Goal: Find specific fact: Find specific fact

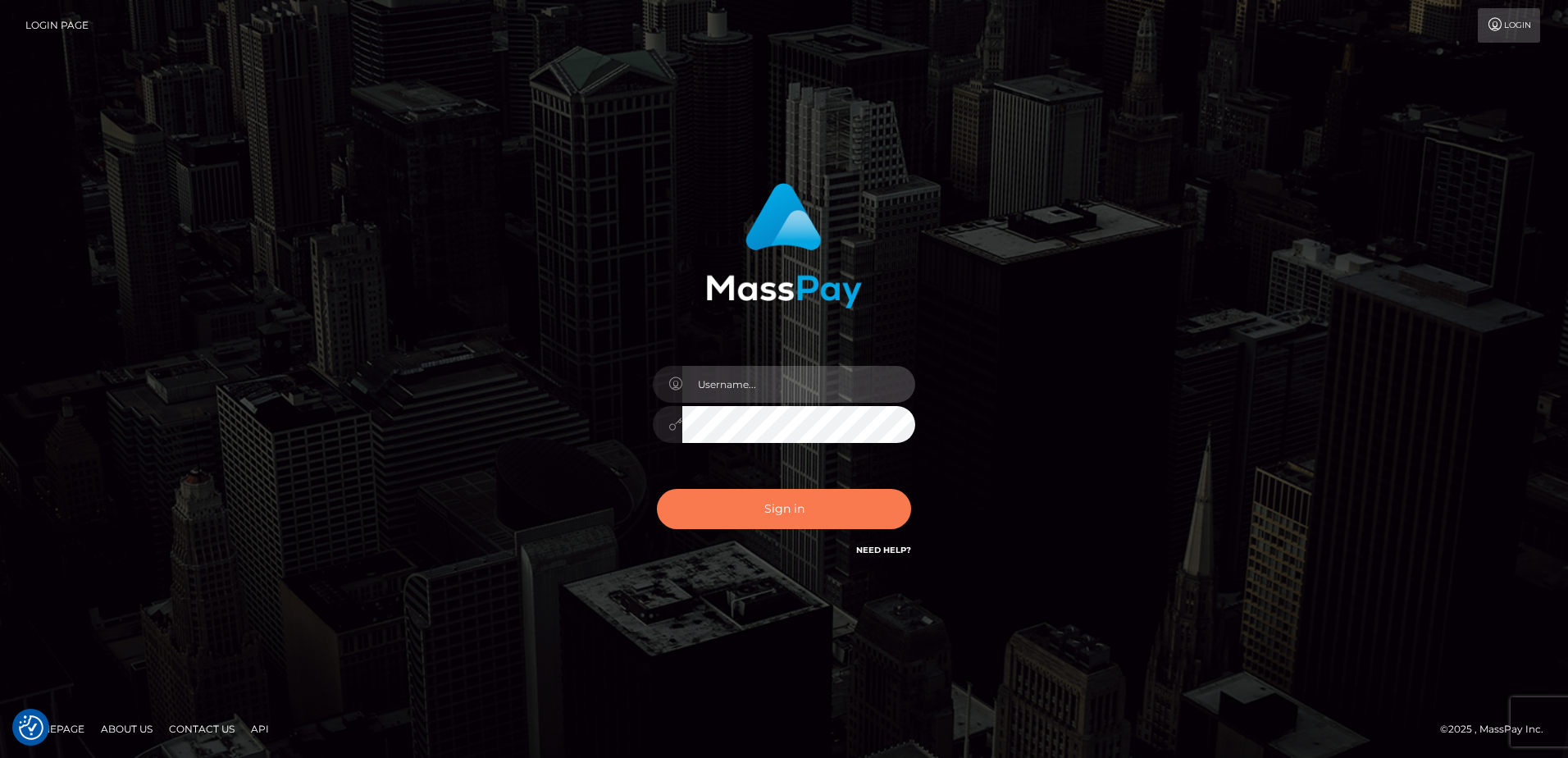
type input "alice.of"
click at [755, 527] on button "Sign in" at bounding box center [784, 509] width 255 height 40
type input "alice.of"
click at [733, 501] on button "Sign in" at bounding box center [784, 509] width 255 height 40
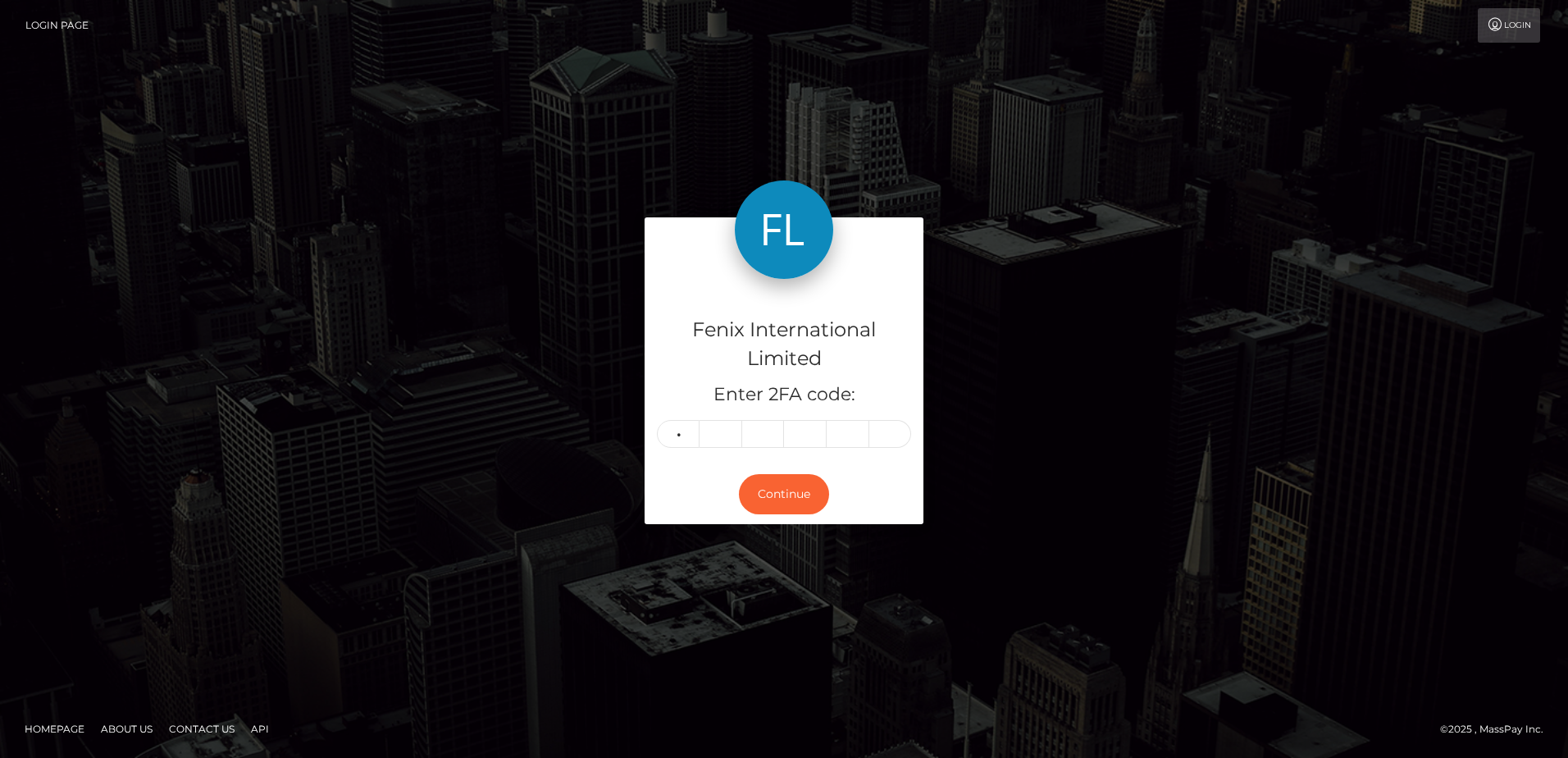
type input "2"
type input "5"
type input "0"
type input "8"
type input "6"
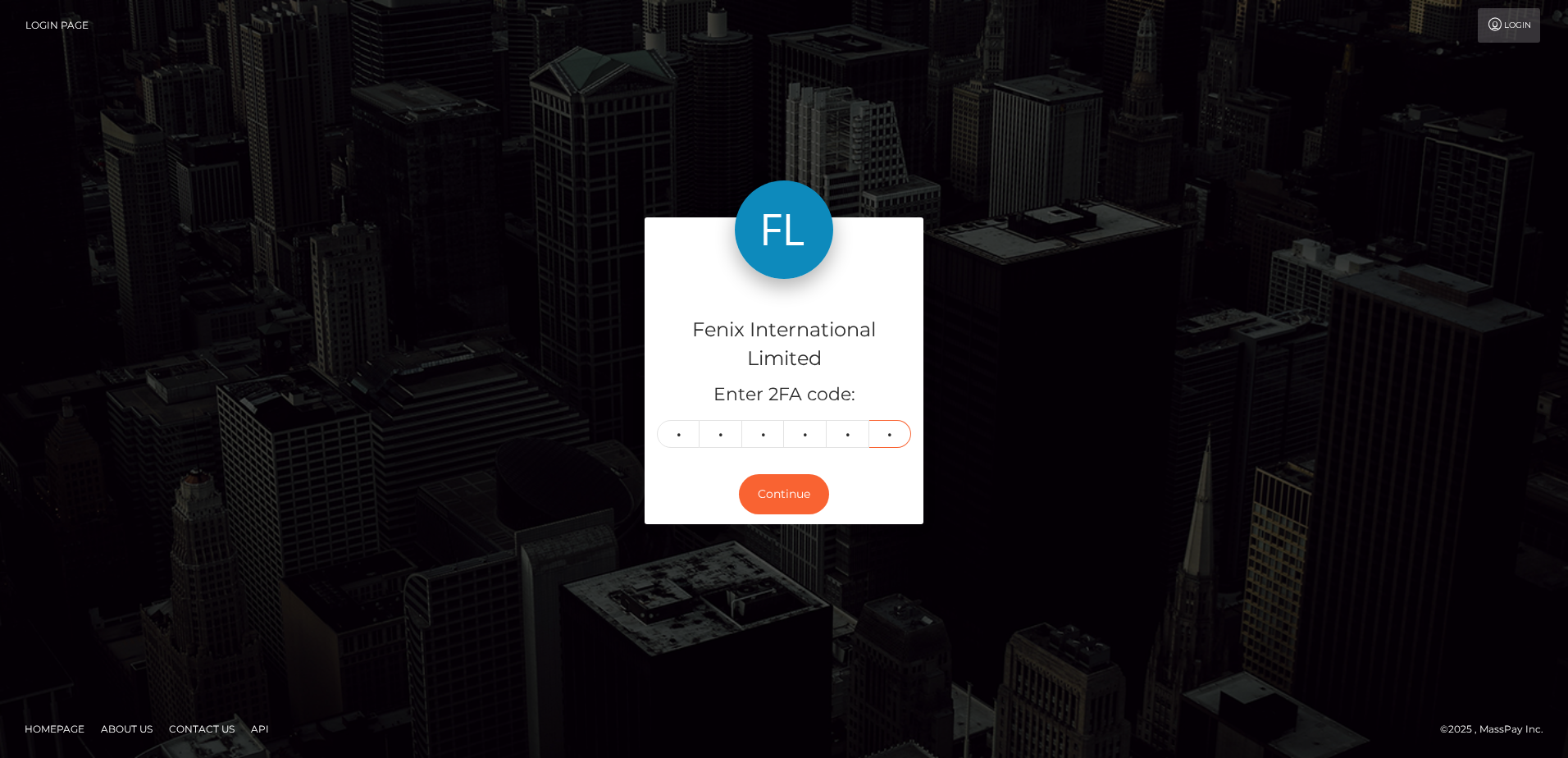
type input "1"
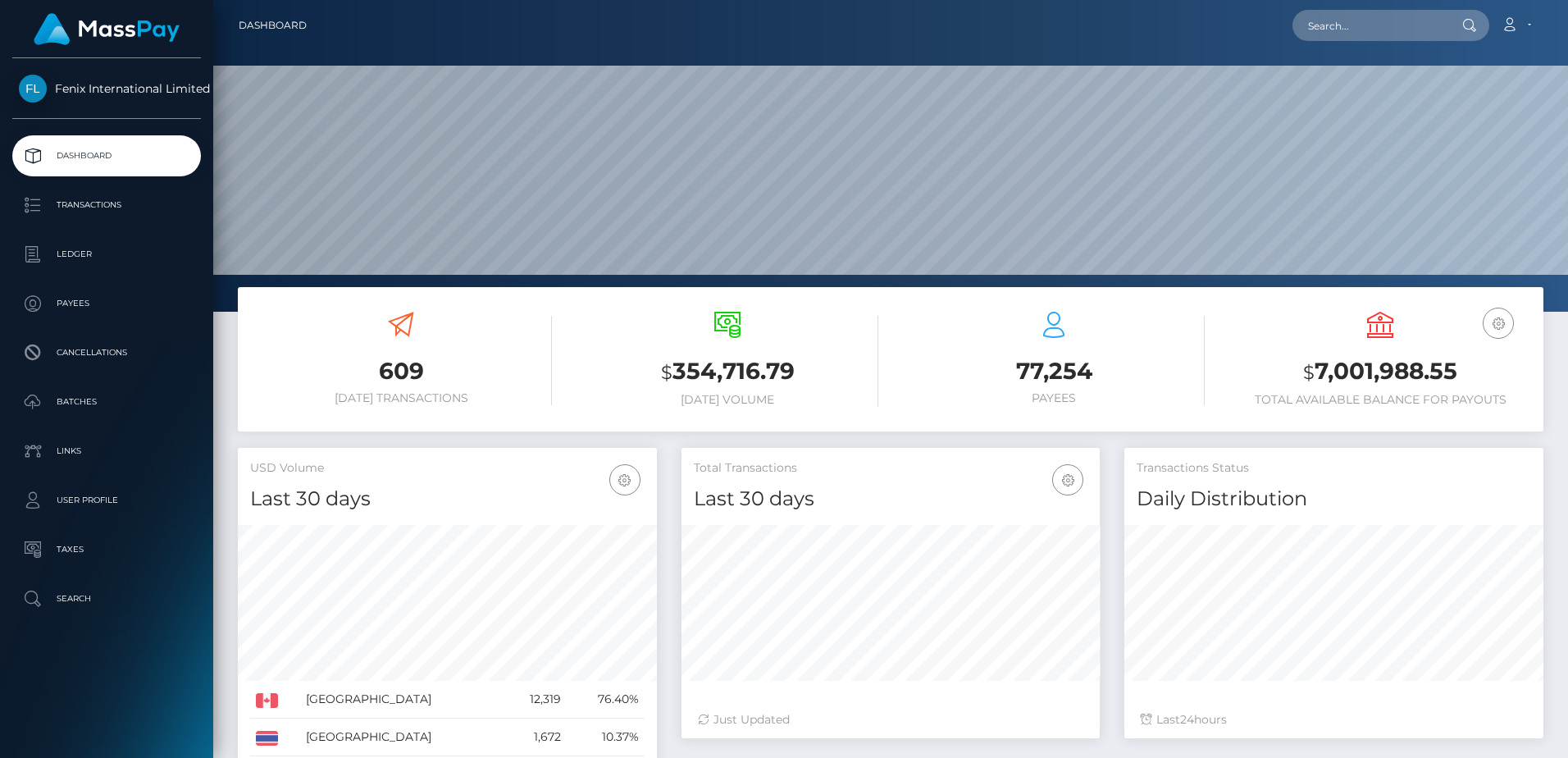
scroll to position [292, 419]
click at [1377, 25] on input "text" at bounding box center [1370, 25] width 154 height 31
paste input "77026592"
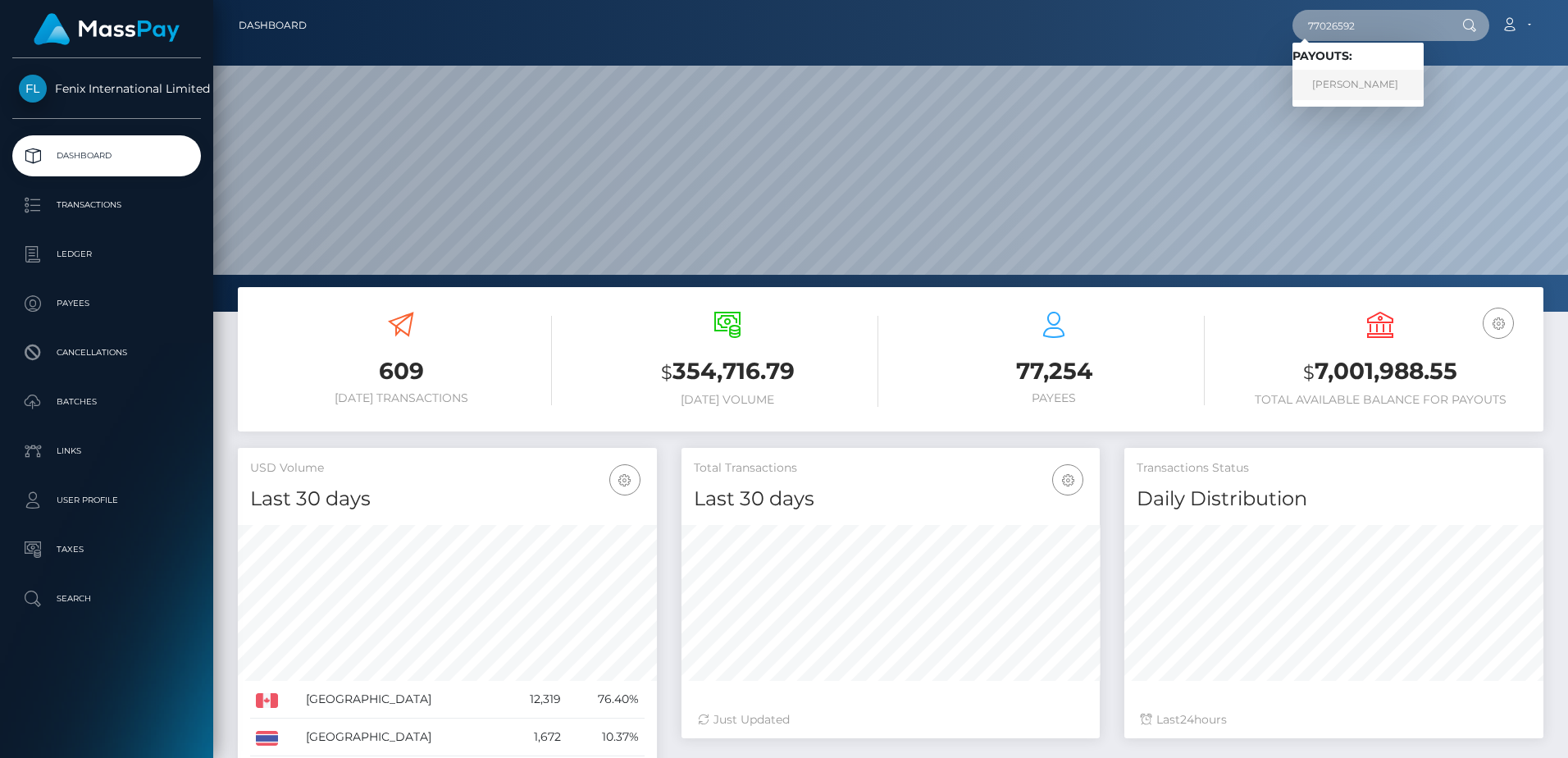
type input "77026592"
click at [1383, 83] on link "AMANDA MICHELLE GRETZAN" at bounding box center [1358, 85] width 131 height 30
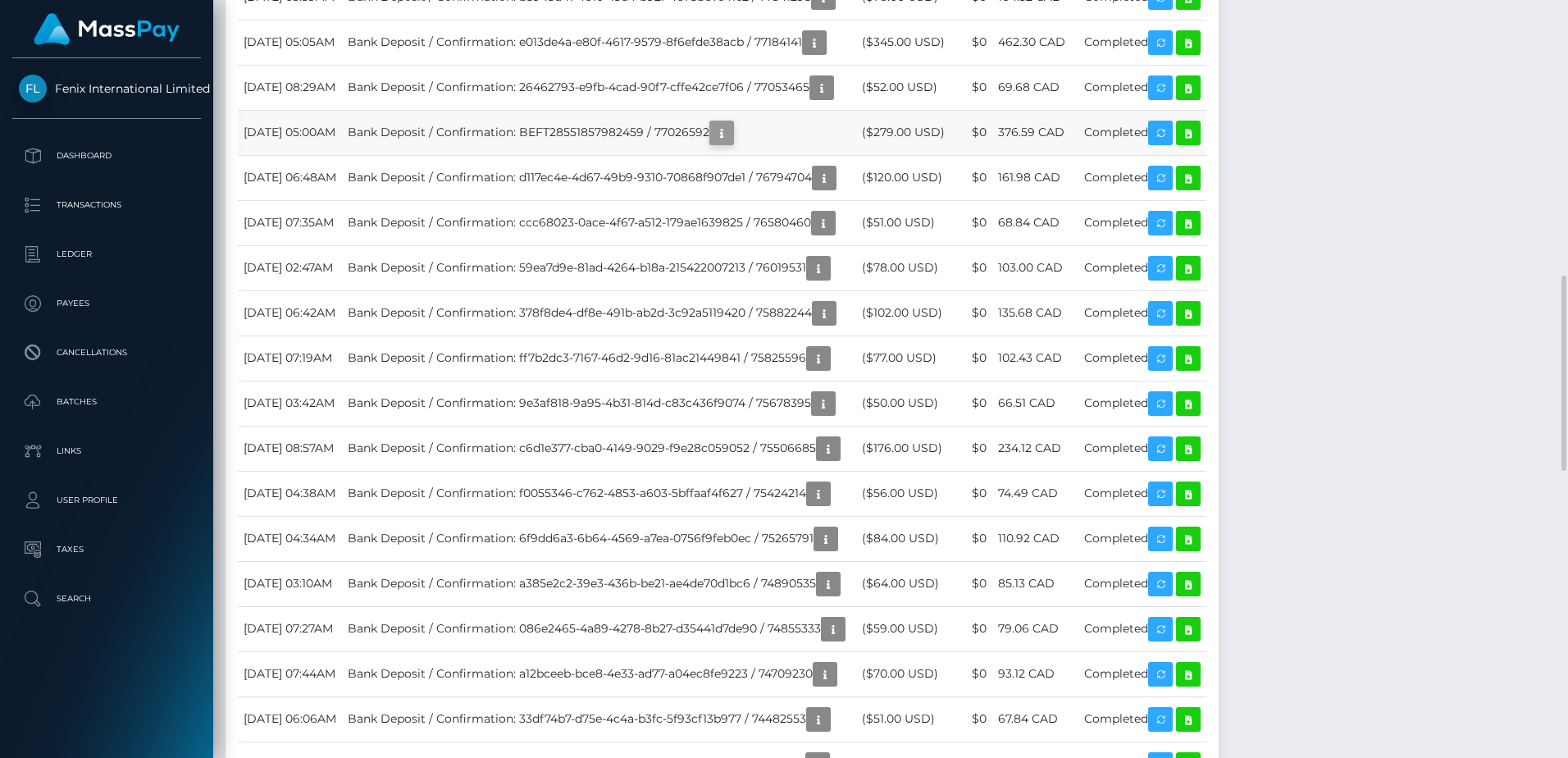
scroll to position [197, 419]
click at [732, 144] on icon "button" at bounding box center [722, 133] width 20 height 21
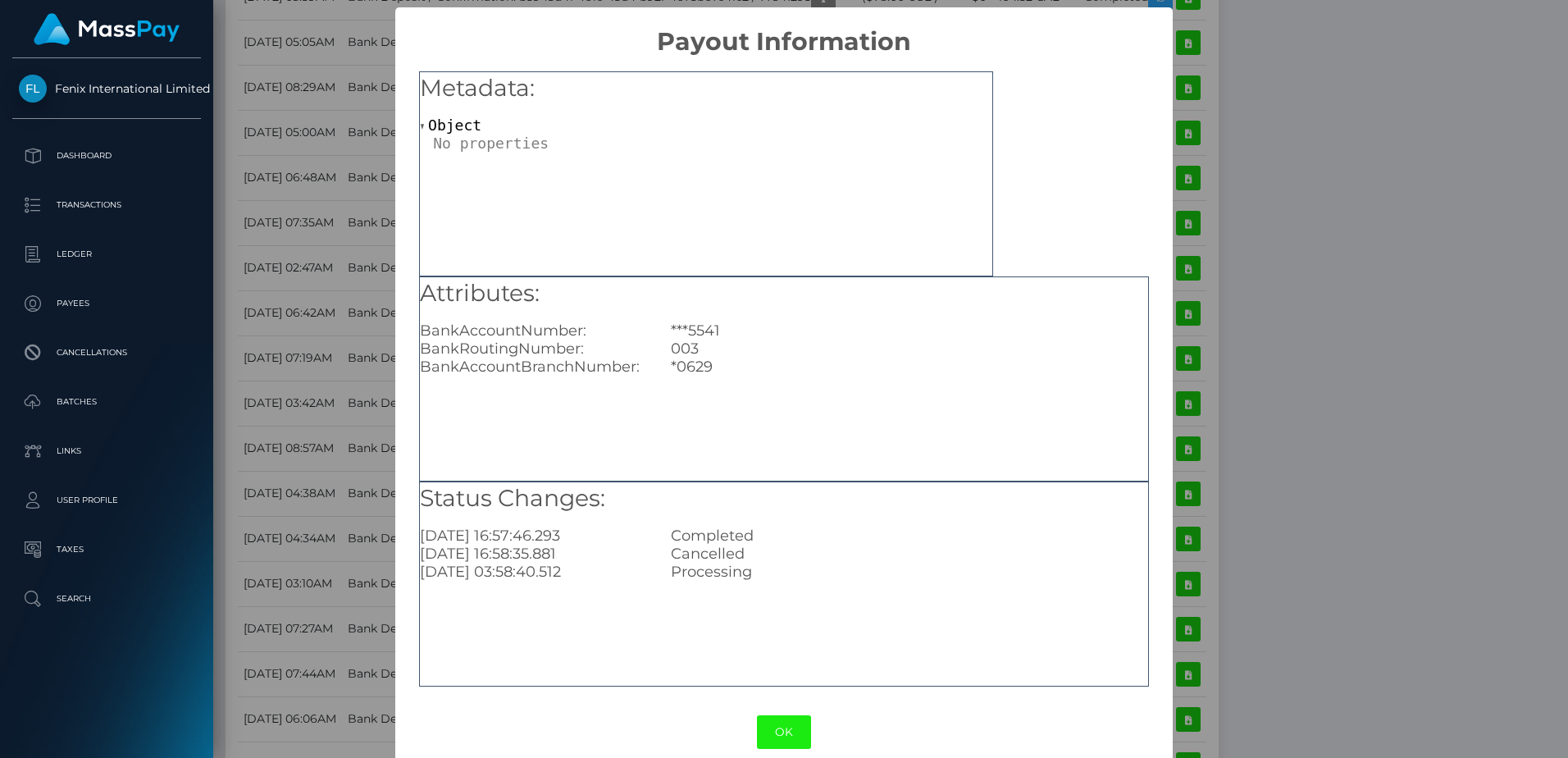
click at [773, 730] on button "OK" at bounding box center [784, 733] width 54 height 34
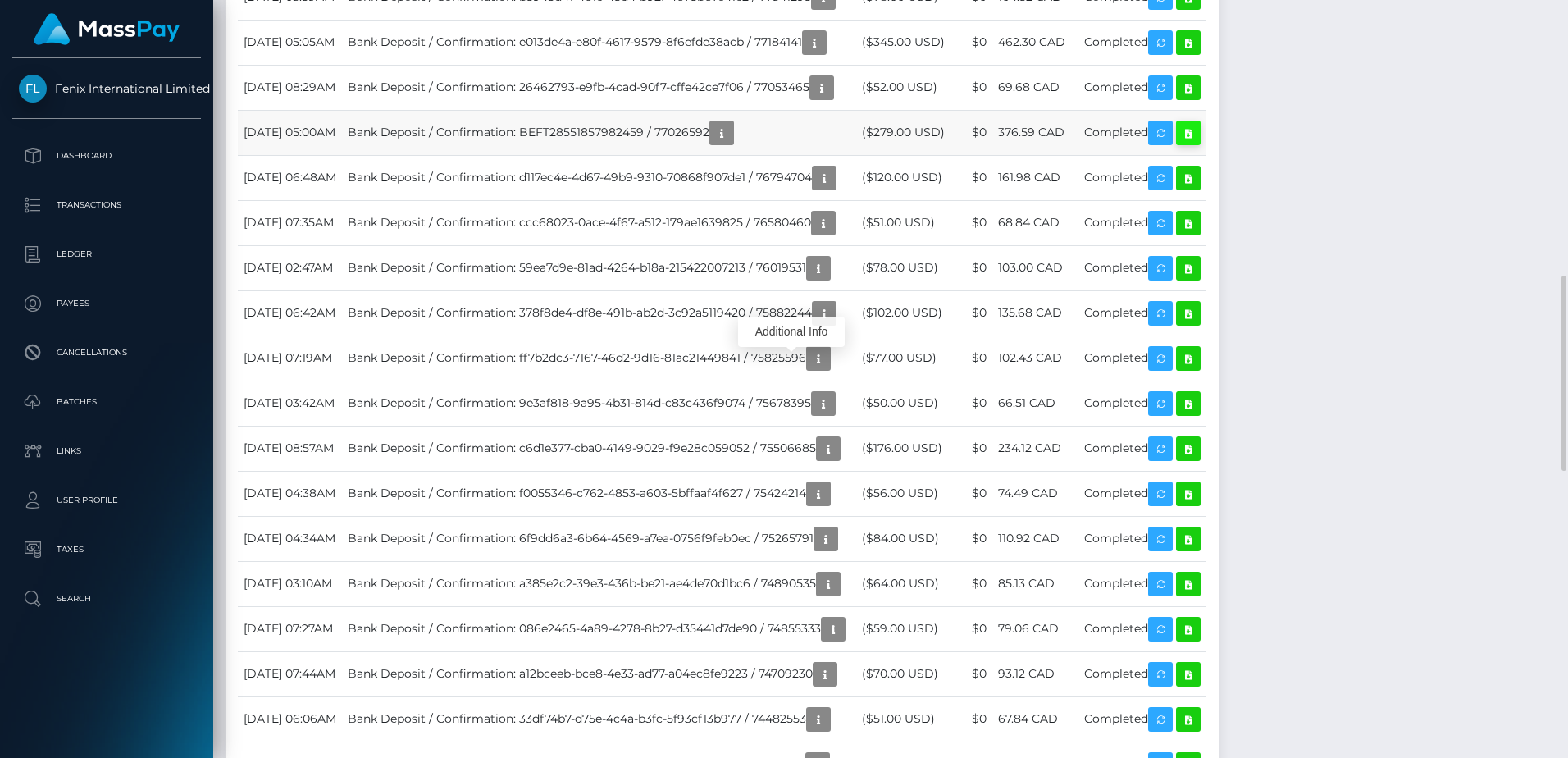
click at [1199, 144] on icon at bounding box center [1189, 133] width 20 height 21
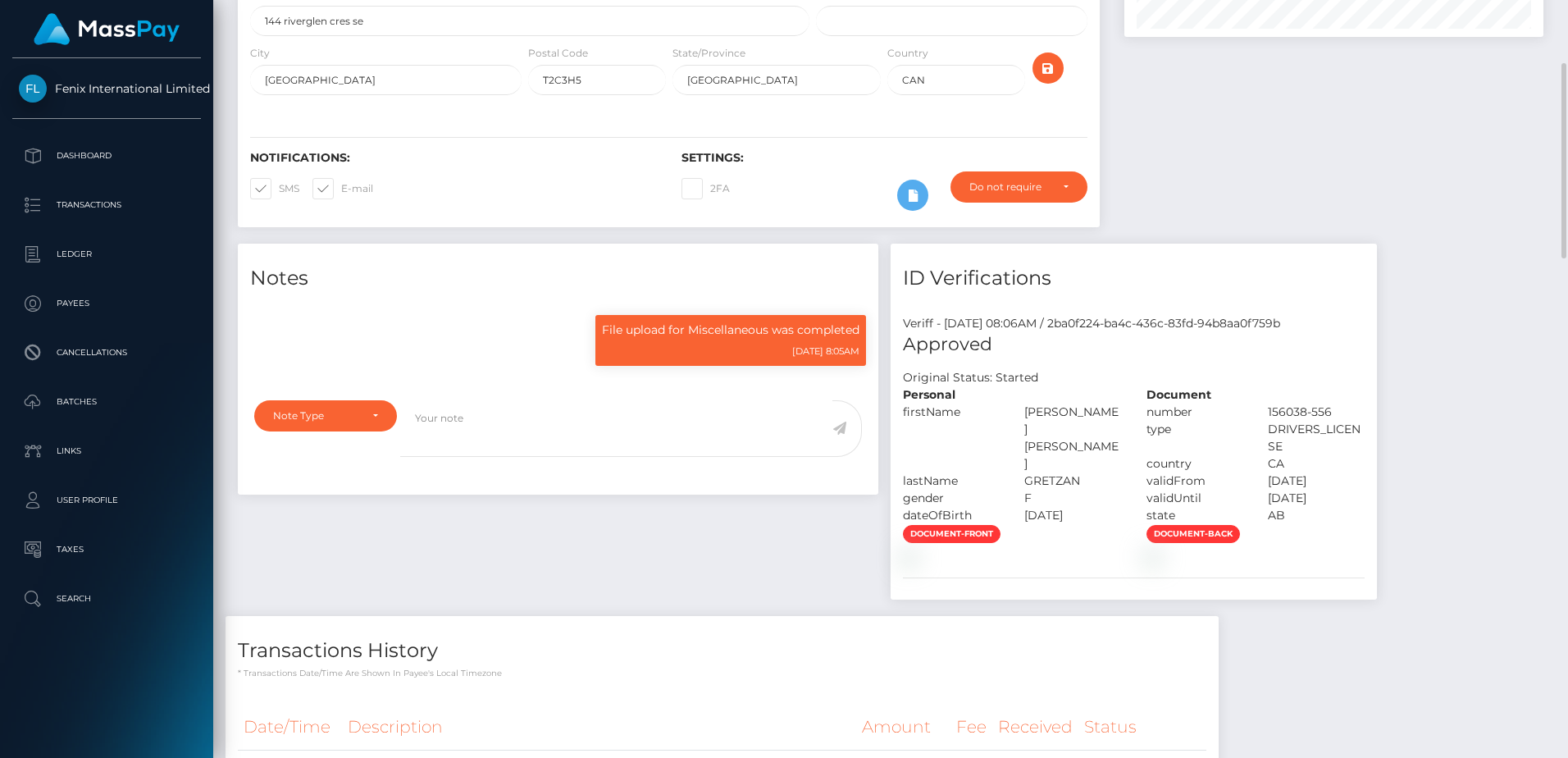
scroll to position [0, 0]
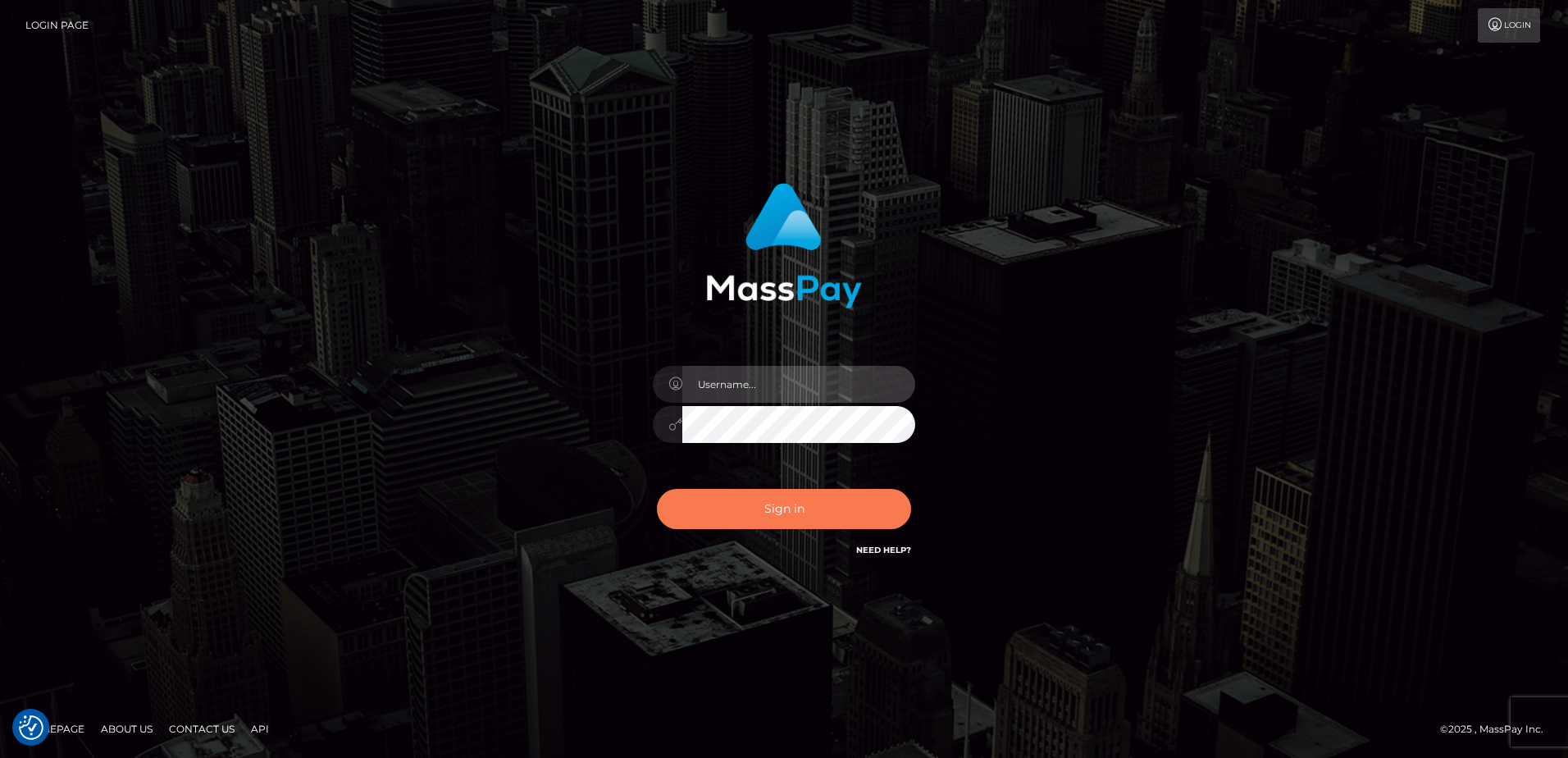
type input "alice.of"
click at [784, 516] on button "Sign in" at bounding box center [784, 509] width 255 height 40
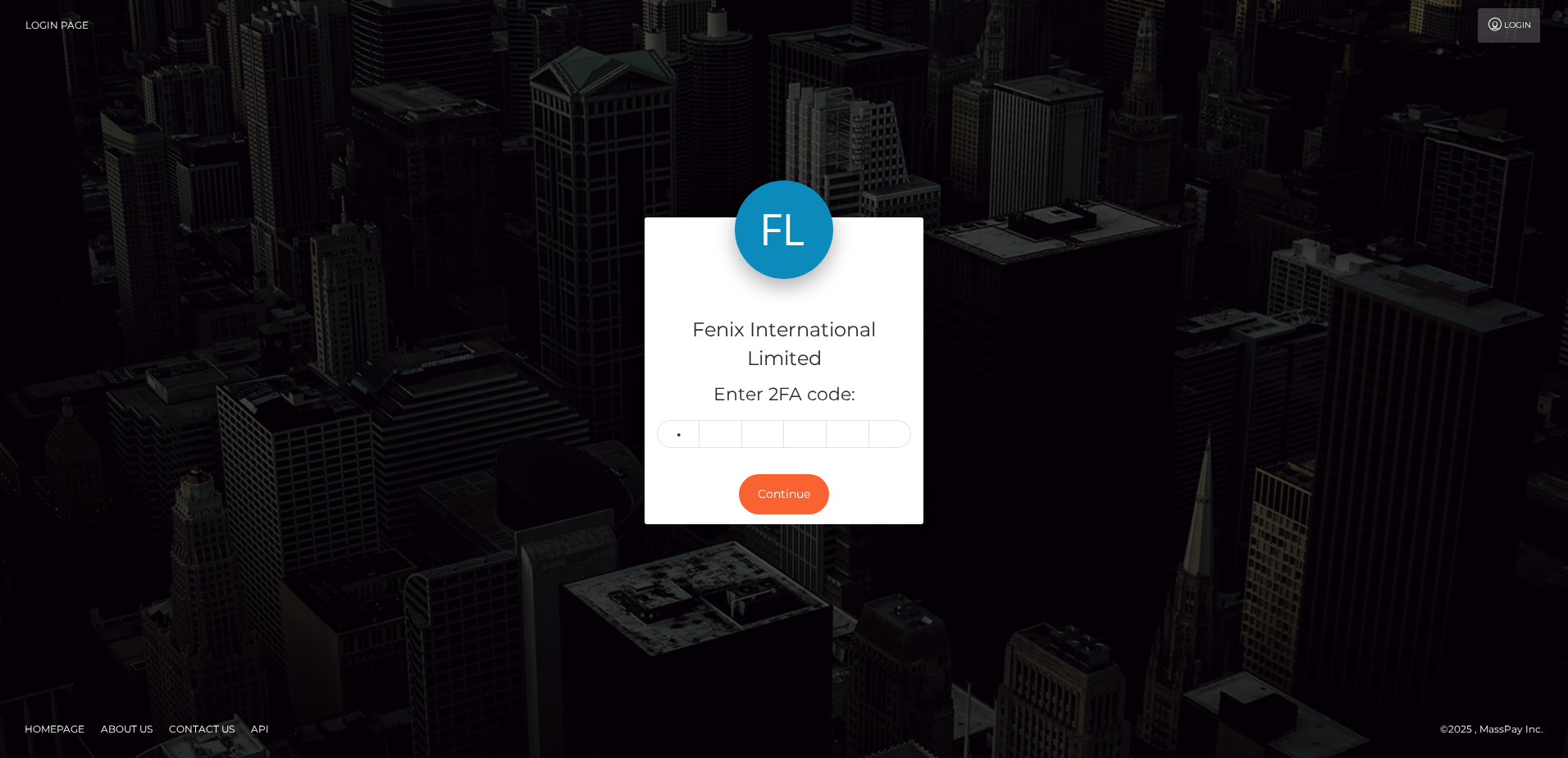
type input "9"
type input "5"
type input "3"
type input "4"
type input "9"
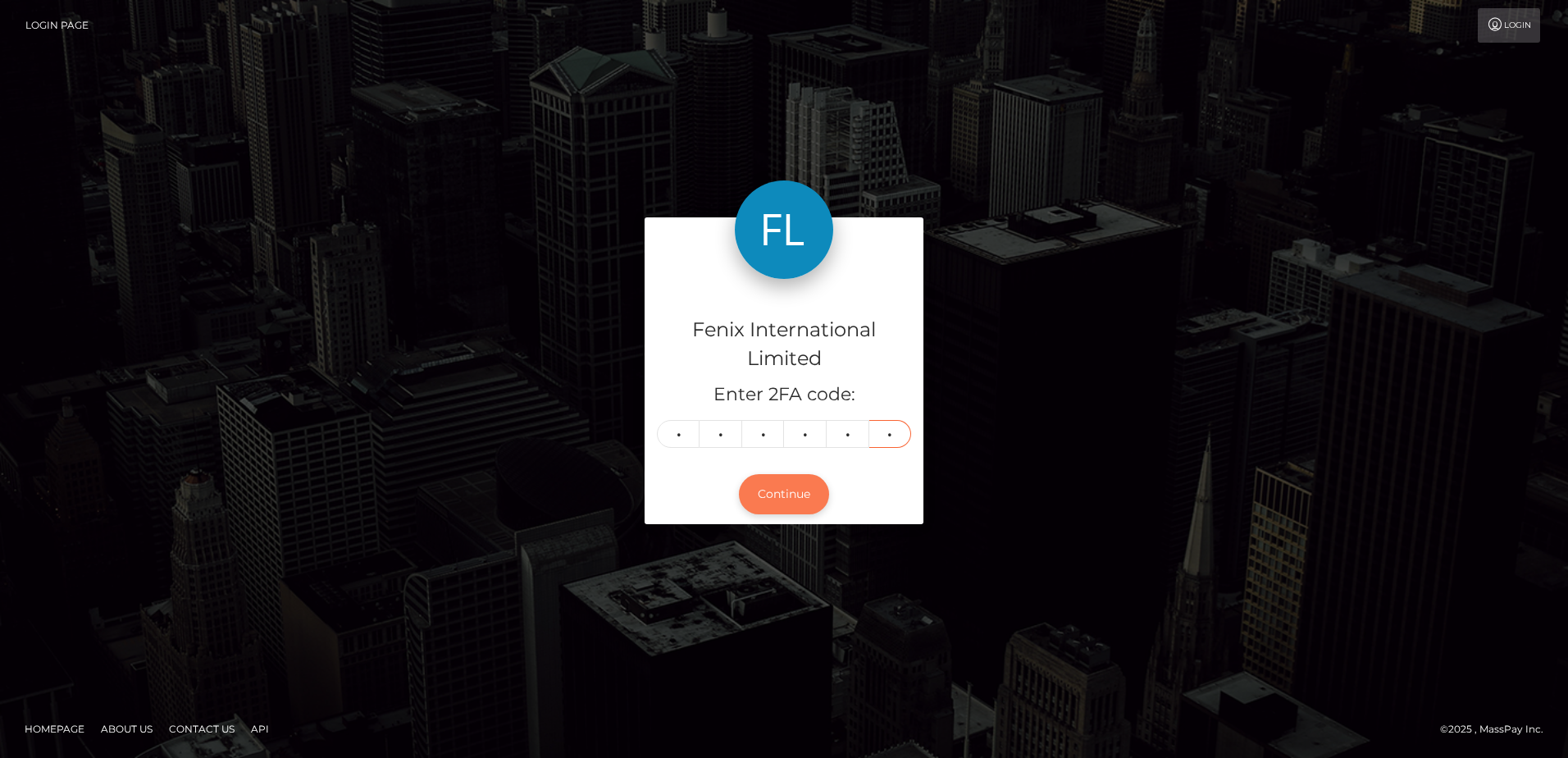
type input "4"
click at [794, 505] on button "Continue" at bounding box center [784, 494] width 91 height 40
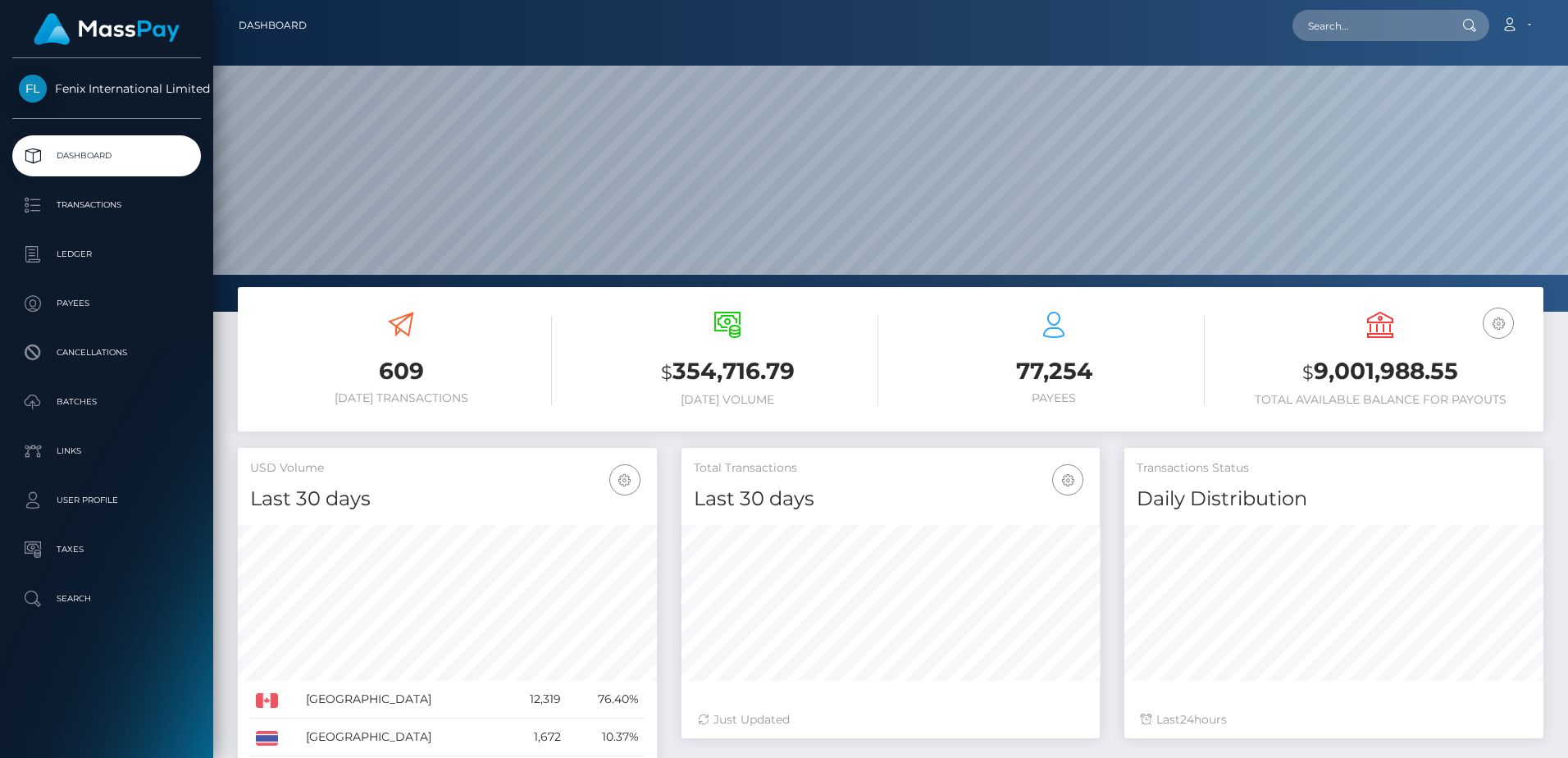
scroll to position [292, 419]
click at [1399, 20] on input "text" at bounding box center [1370, 25] width 154 height 31
paste input "76007249"
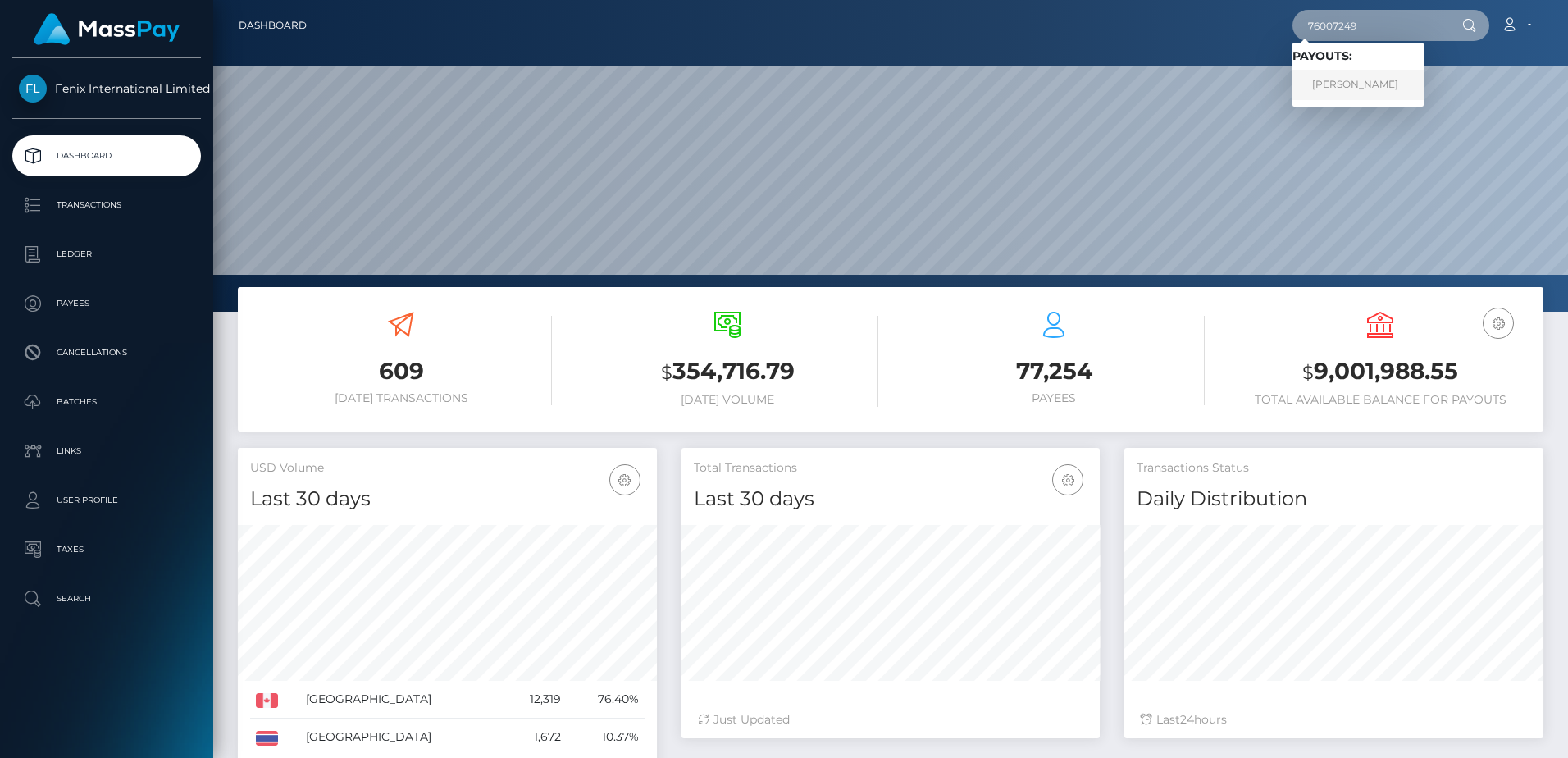
type input "76007249"
click at [1388, 91] on link "MEHREEN MOSTAFA" at bounding box center [1358, 85] width 131 height 30
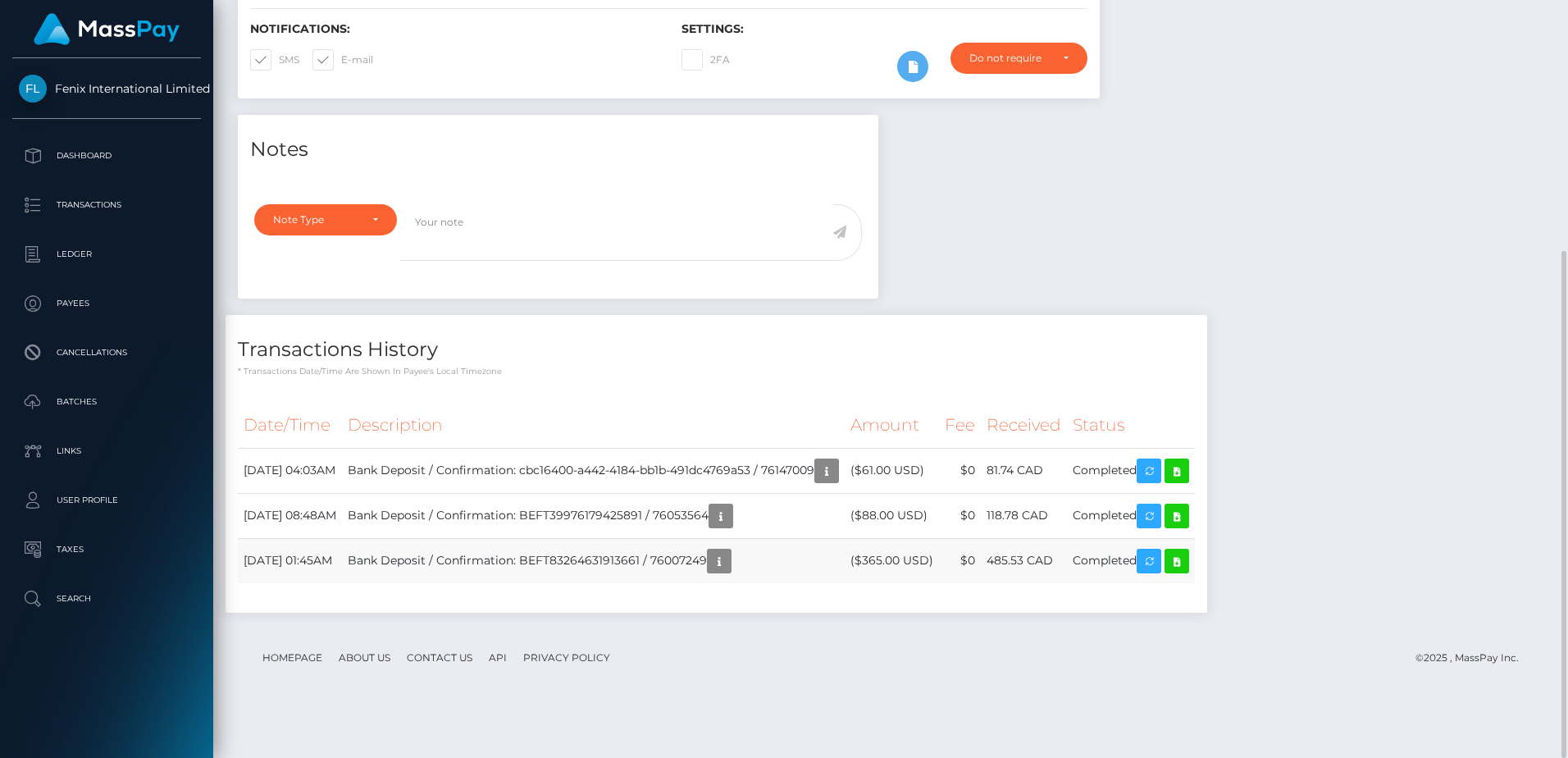
scroll to position [197, 419]
click at [1187, 572] on icon at bounding box center [1177, 562] width 20 height 21
click at [814, 538] on td "Bank Deposit / Confirmation: BEFT39976179425891 / 76053564" at bounding box center [593, 516] width 503 height 45
click at [720, 538] on td "Bank Deposit / Confirmation: BEFT39976179425891 / 76053564" at bounding box center [593, 516] width 503 height 45
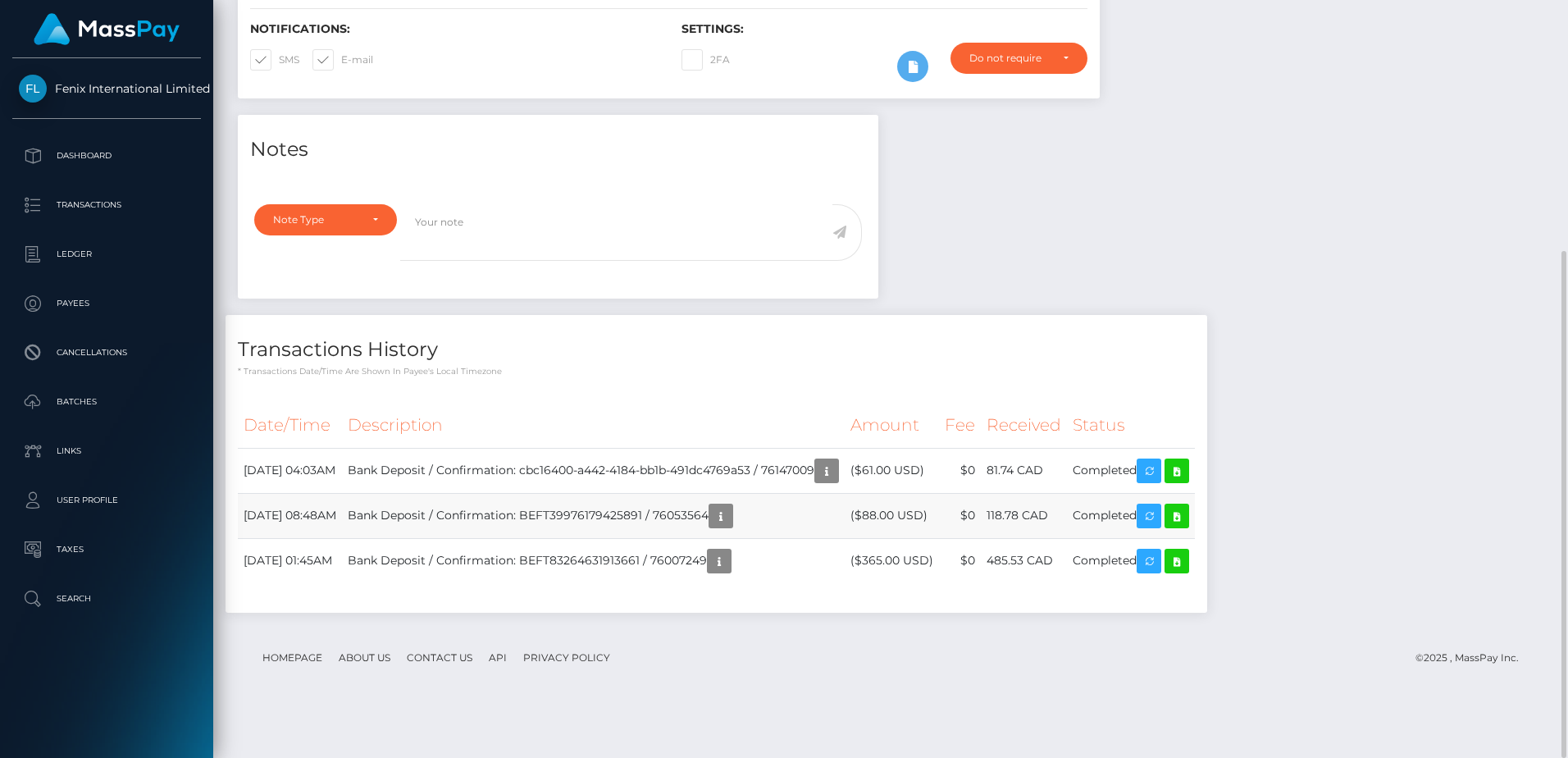
copy td "76053564"
click at [1187, 527] on icon at bounding box center [1177, 517] width 20 height 21
click at [836, 493] on td "Bank Deposit / Confirmation: cbc16400-a442-4184-bb1b-491dc4769a53 / 76147009" at bounding box center [593, 471] width 503 height 45
copy td "76147009"
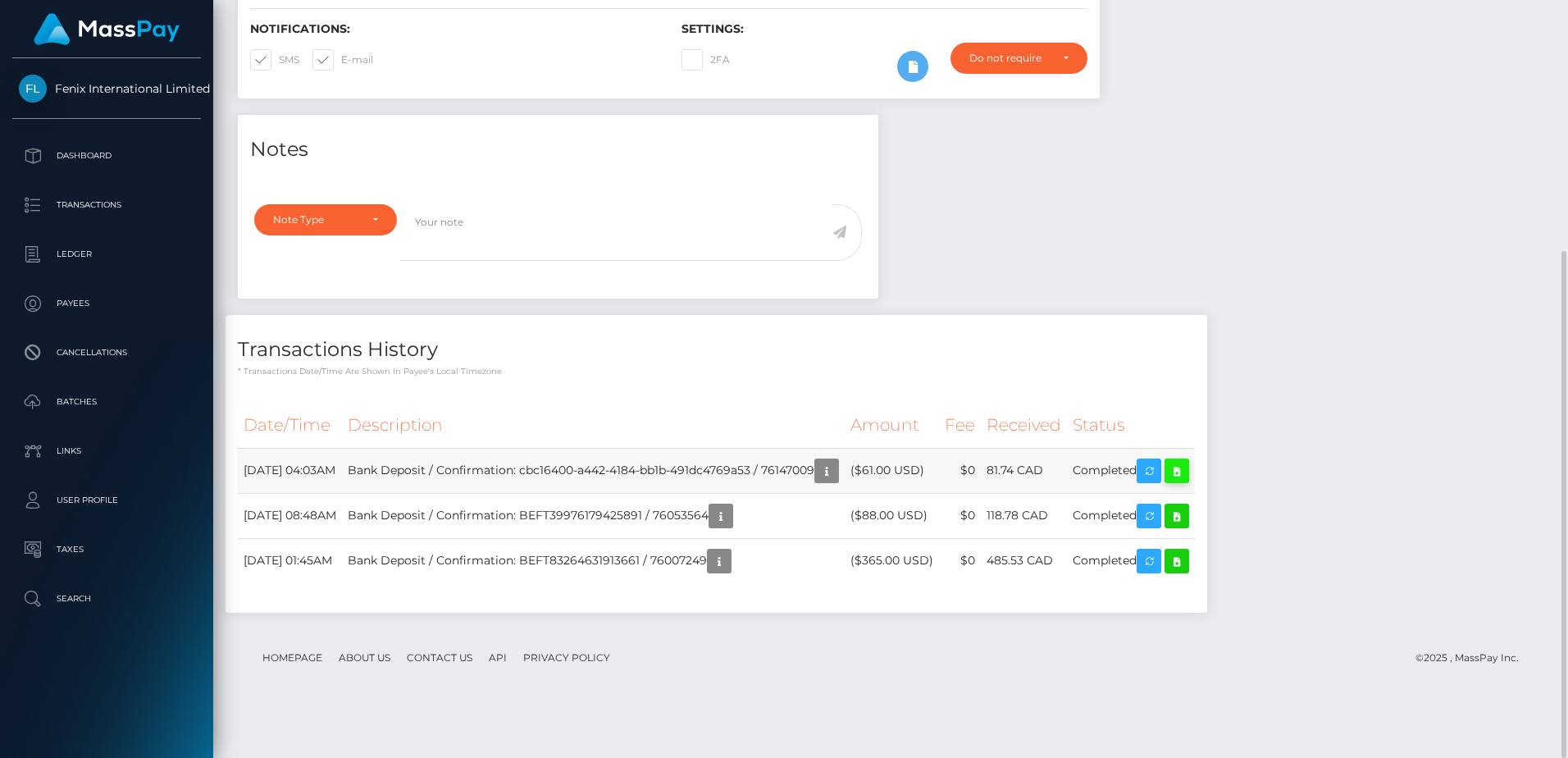
click at [1187, 482] on icon at bounding box center [1177, 471] width 20 height 21
